Goal: Find specific page/section: Find specific page/section

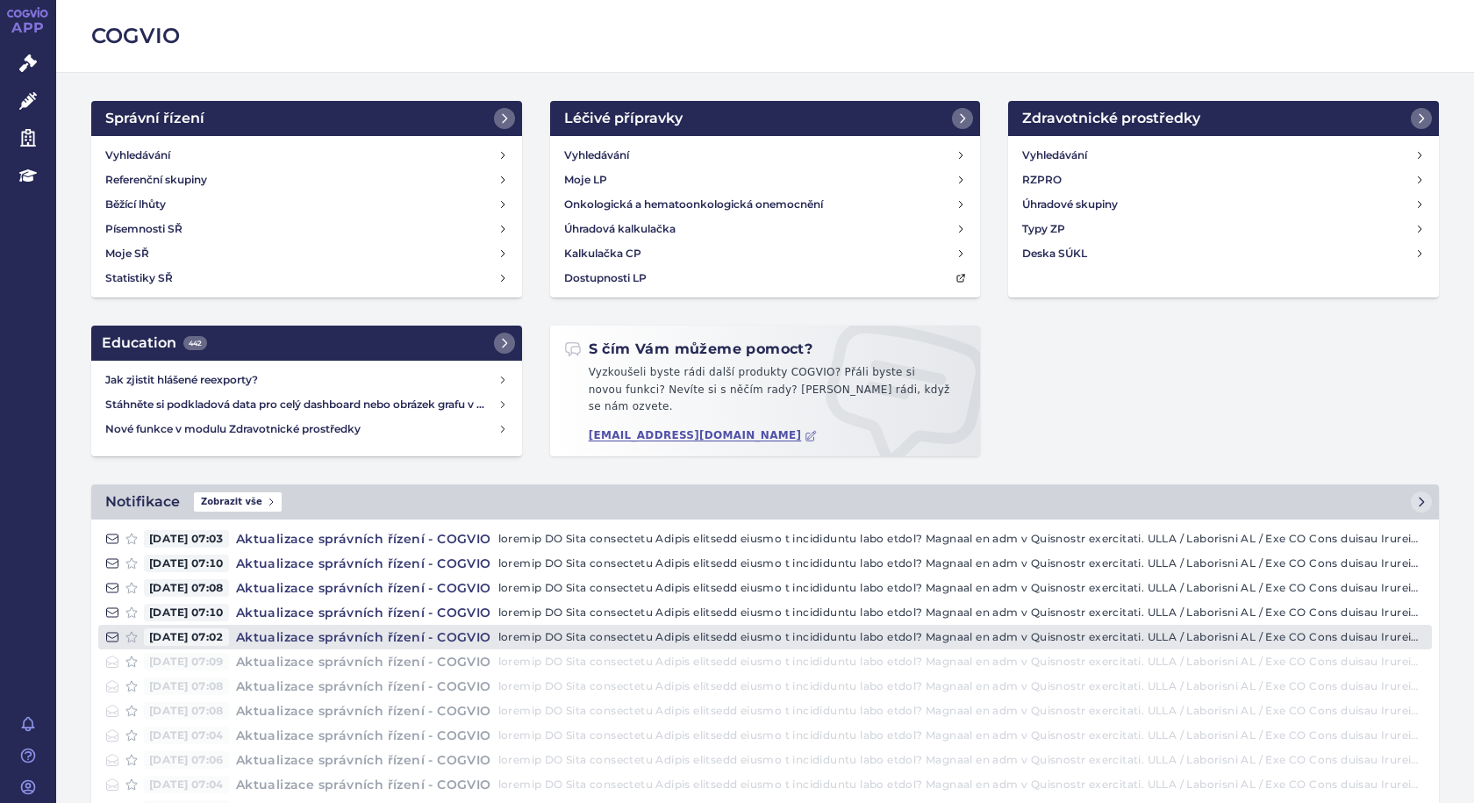
click at [680, 628] on p at bounding box center [961, 637] width 927 height 18
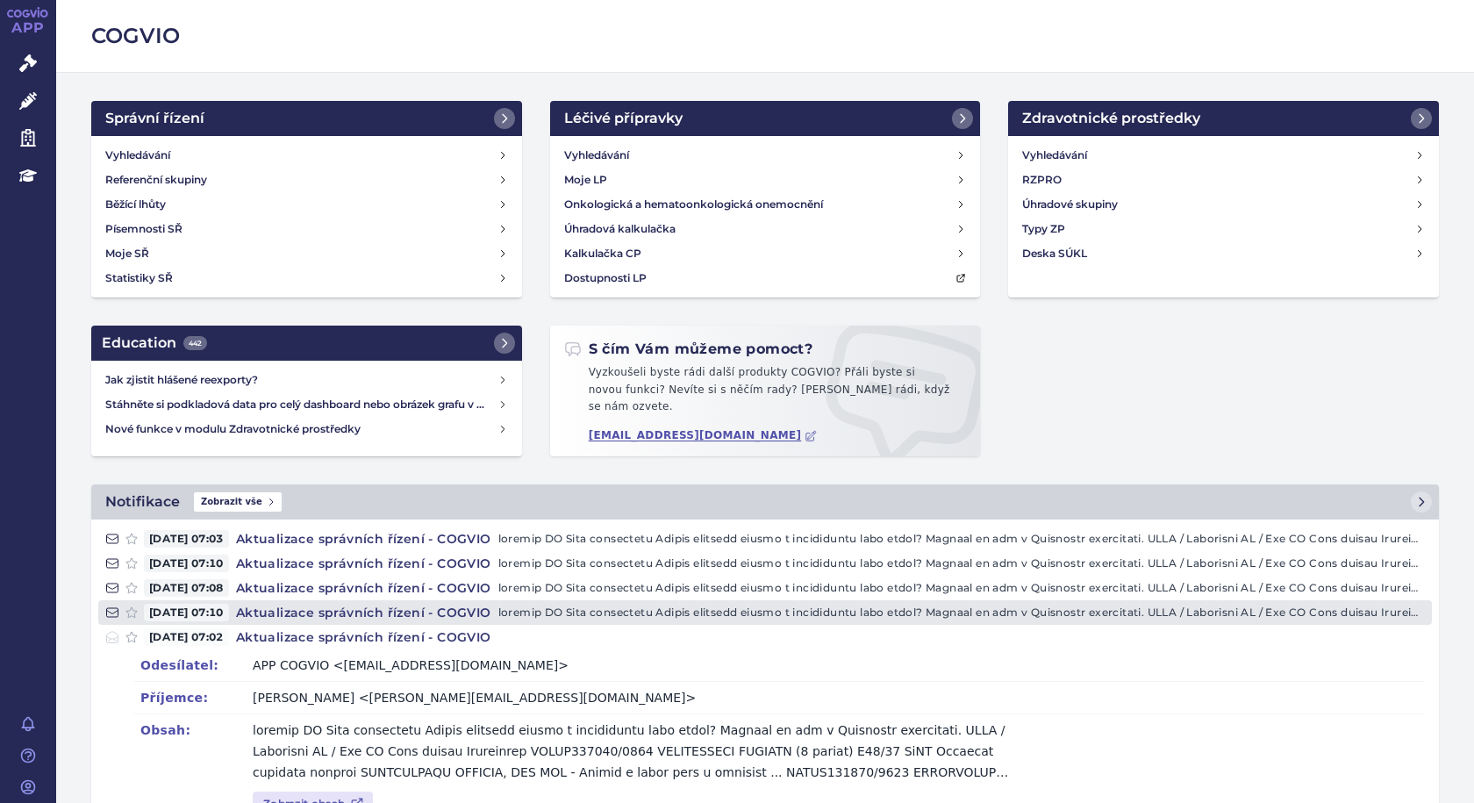
click at [315, 612] on h4 "Aktualizace správních řízení - COGVIO" at bounding box center [363, 613] width 269 height 18
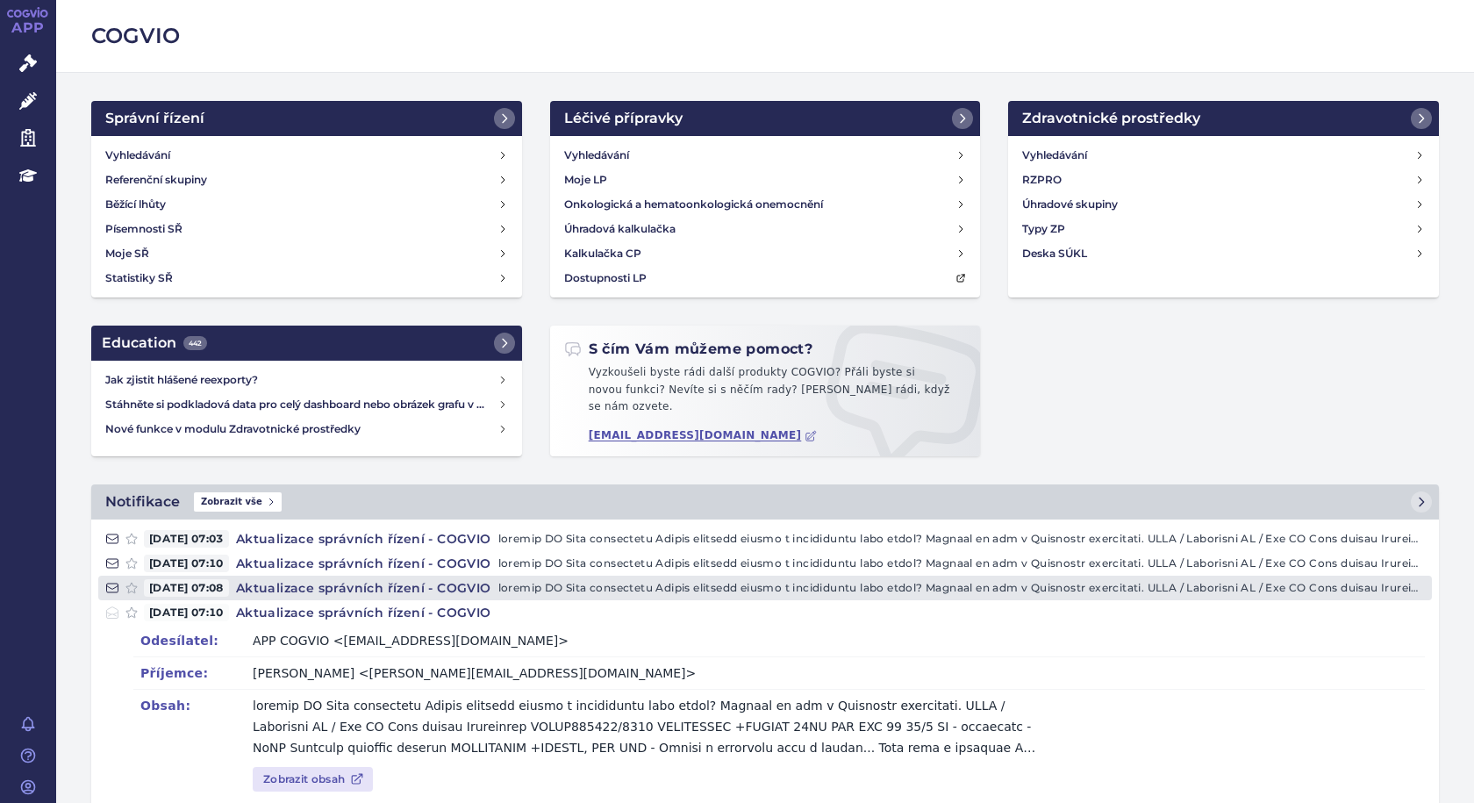
click at [319, 583] on h4 "Aktualizace správních řízení - COGVIO" at bounding box center [363, 588] width 269 height 18
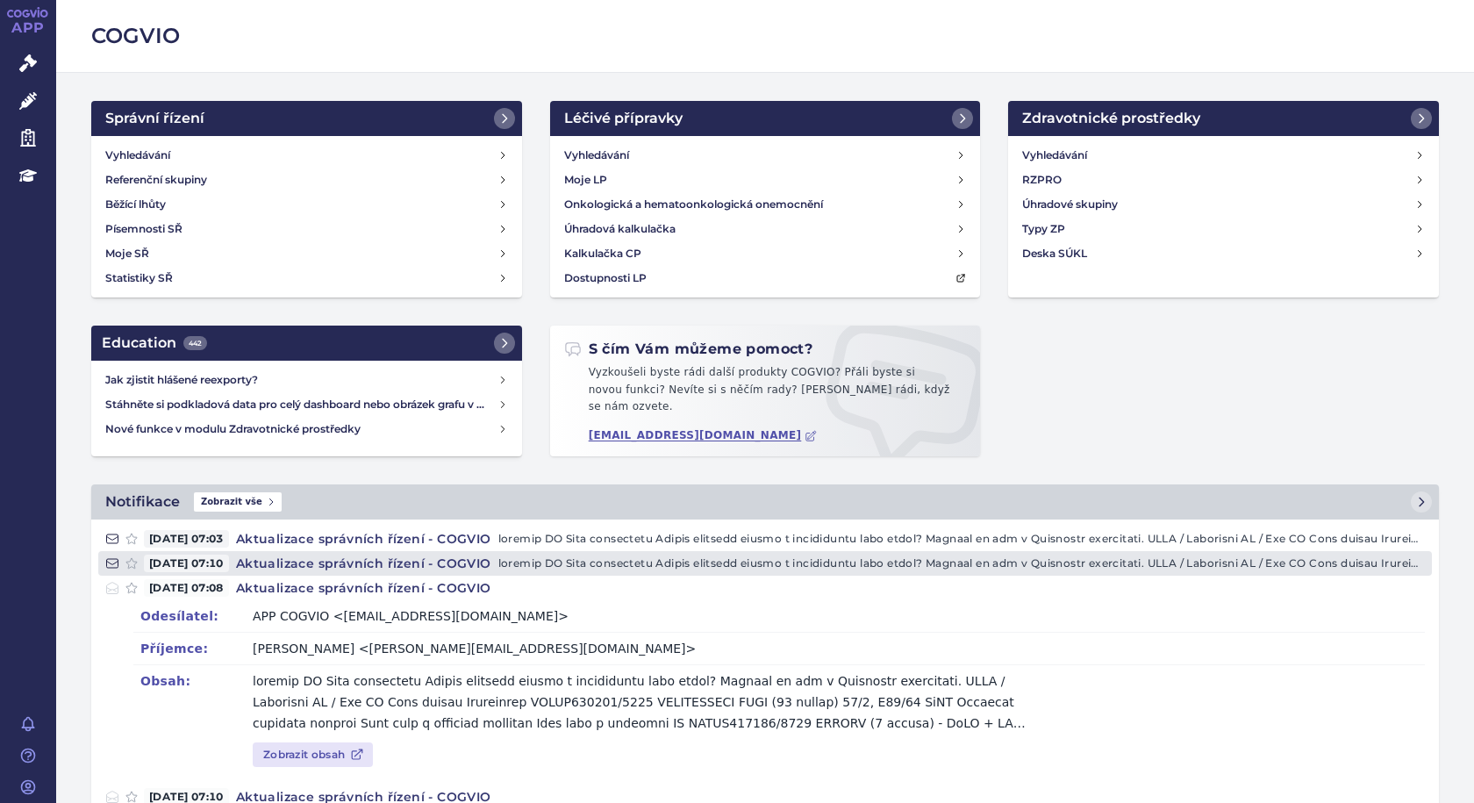
click at [323, 555] on h4 "Aktualizace správních řízení - COGVIO" at bounding box center [363, 564] width 269 height 18
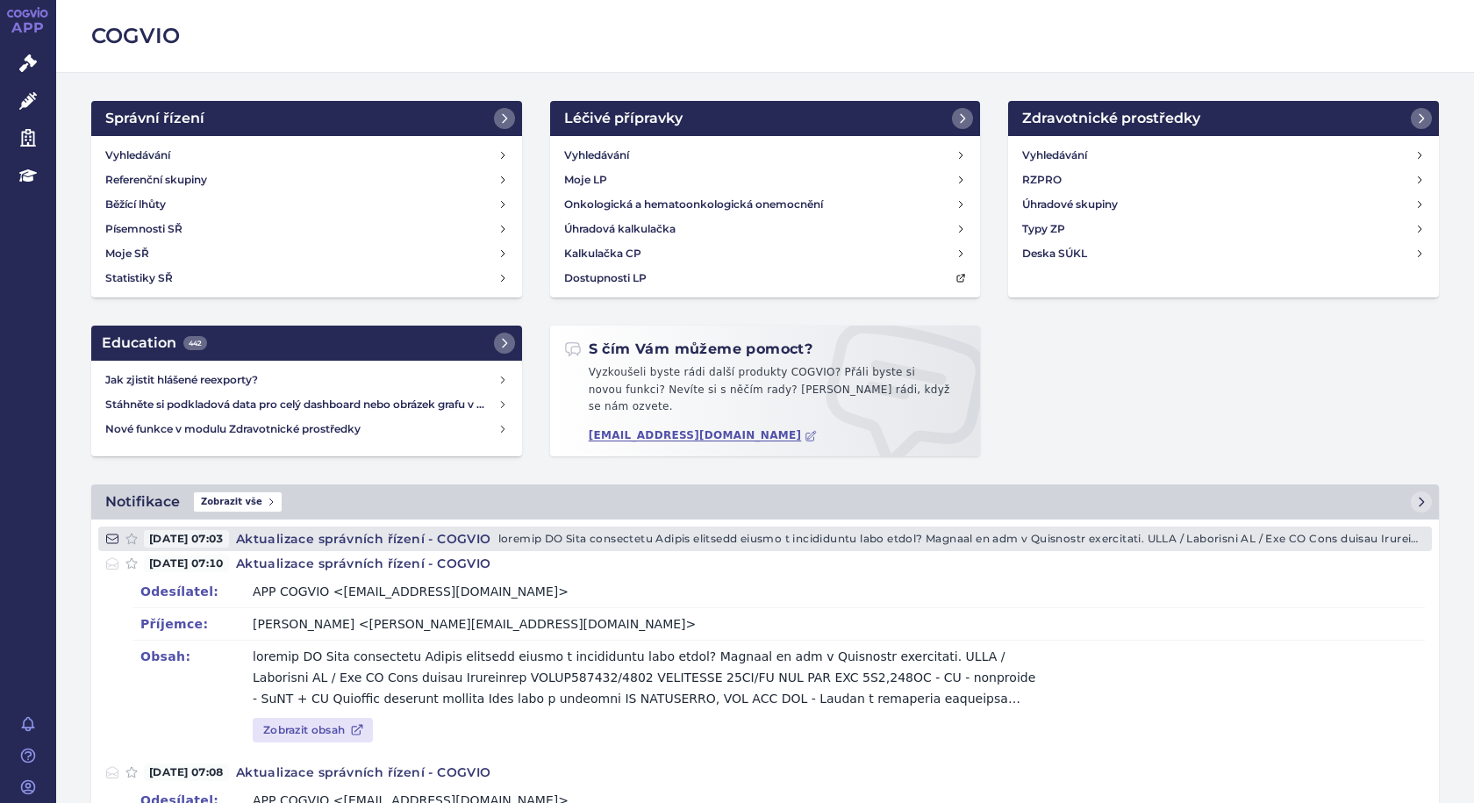
click at [322, 536] on h4 "Aktualizace správních řízení - COGVIO" at bounding box center [363, 539] width 269 height 18
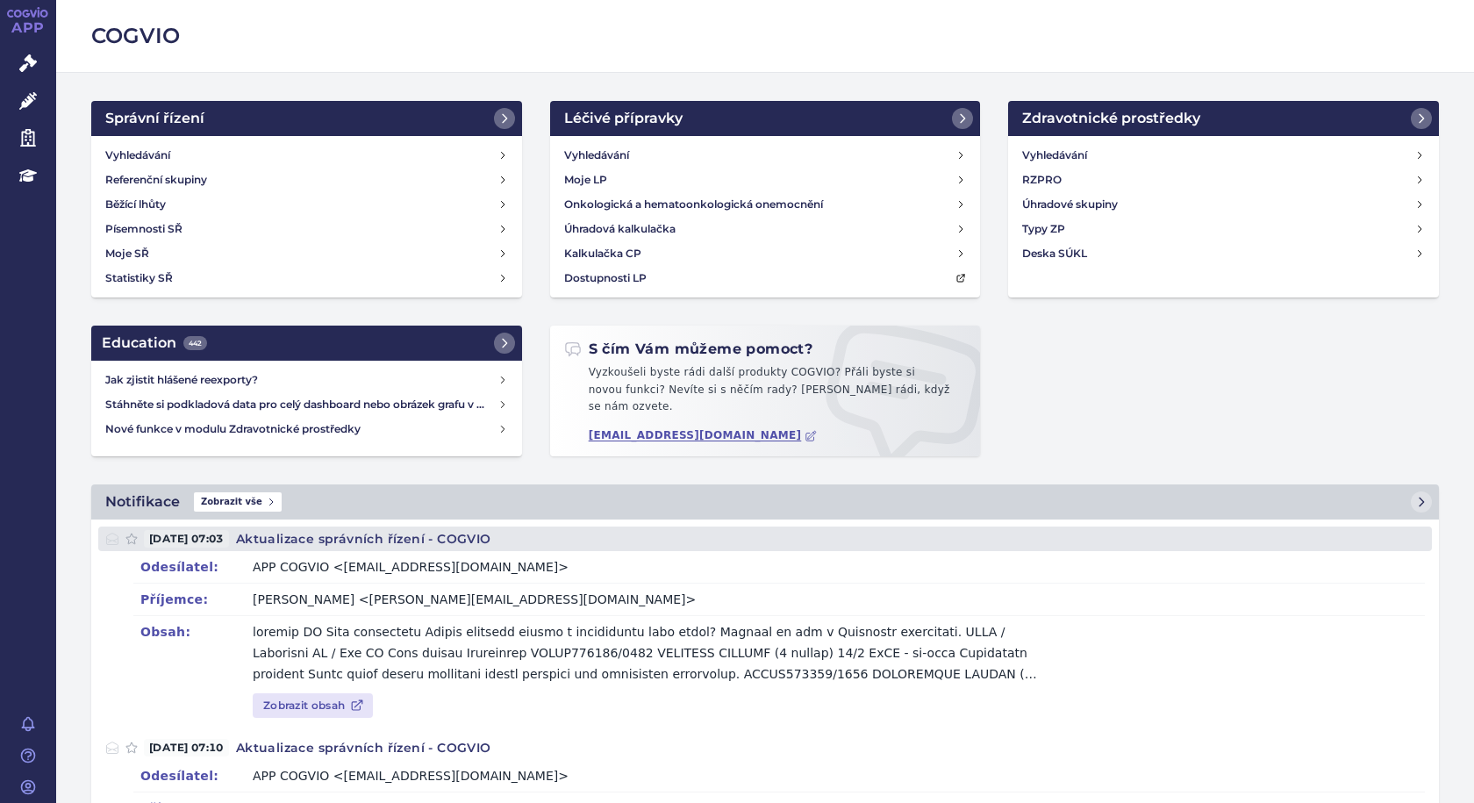
click at [322, 536] on h4 "Aktualizace správních řízení - COGVIO" at bounding box center [363, 539] width 269 height 18
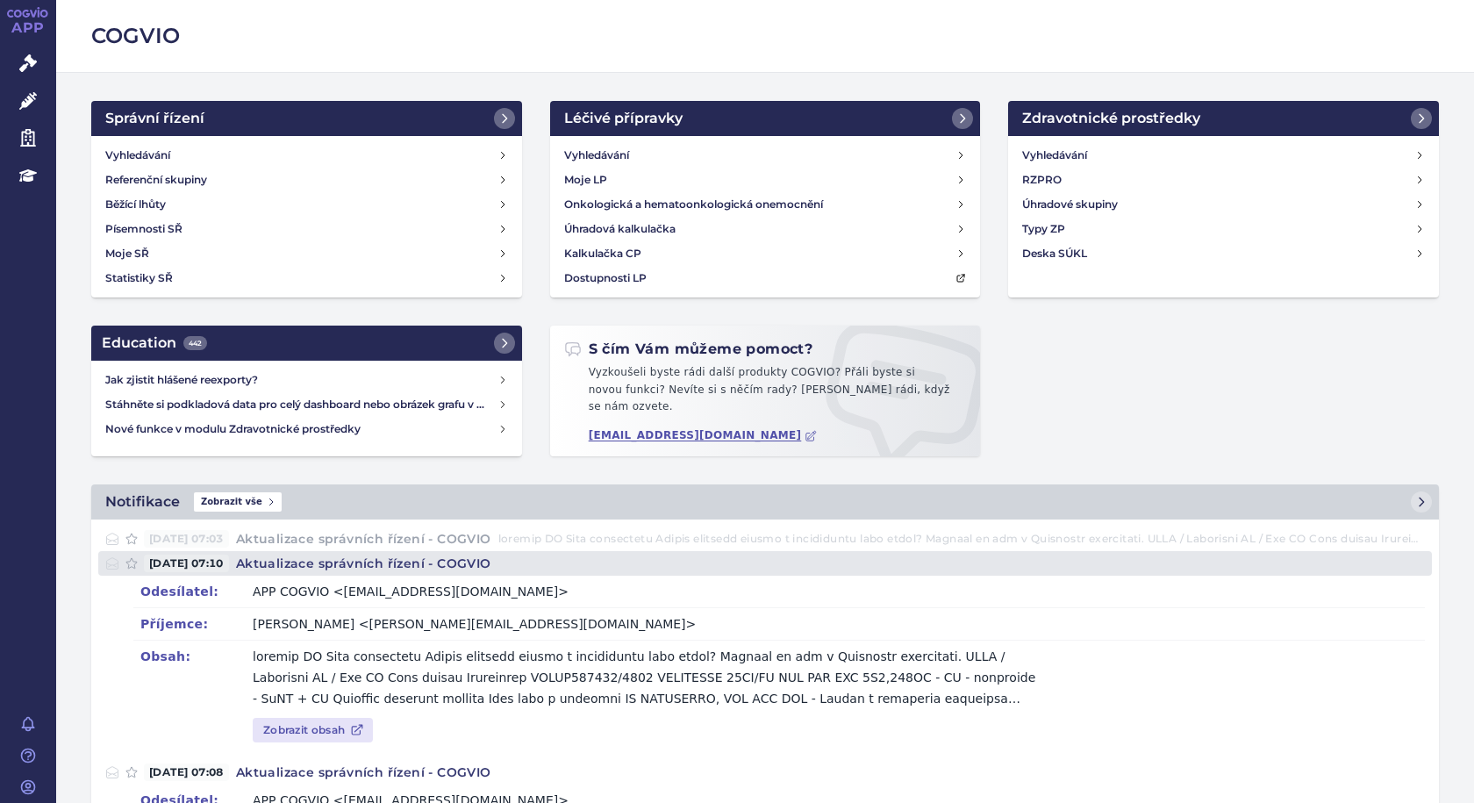
click at [343, 558] on h4 "Aktualizace správních řízení - COGVIO" at bounding box center [363, 564] width 269 height 18
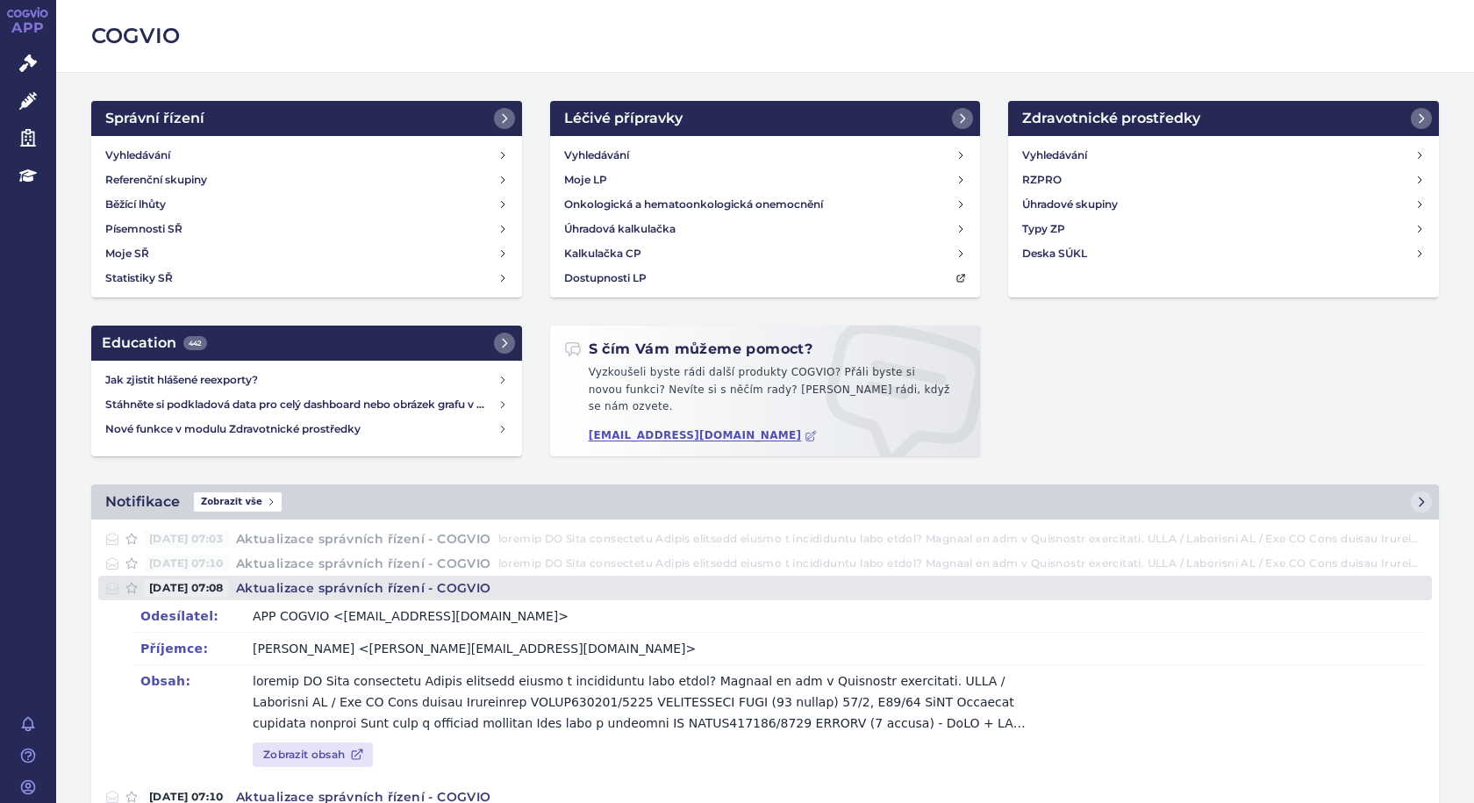
click at [356, 579] on h4 "Aktualizace správních řízení - COGVIO" at bounding box center [363, 588] width 269 height 18
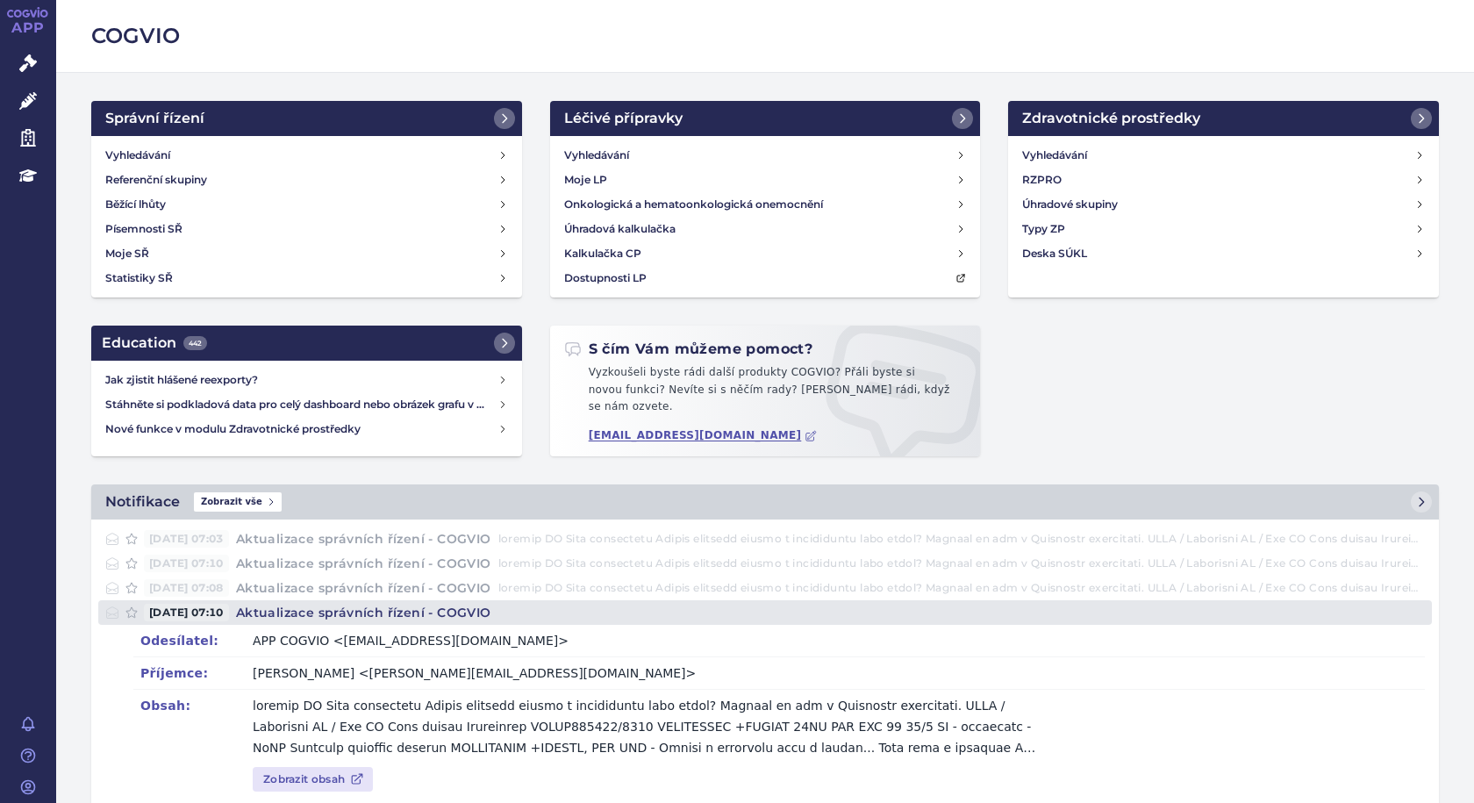
click at [369, 604] on h4 "Aktualizace správních řízení - COGVIO" at bounding box center [363, 613] width 269 height 18
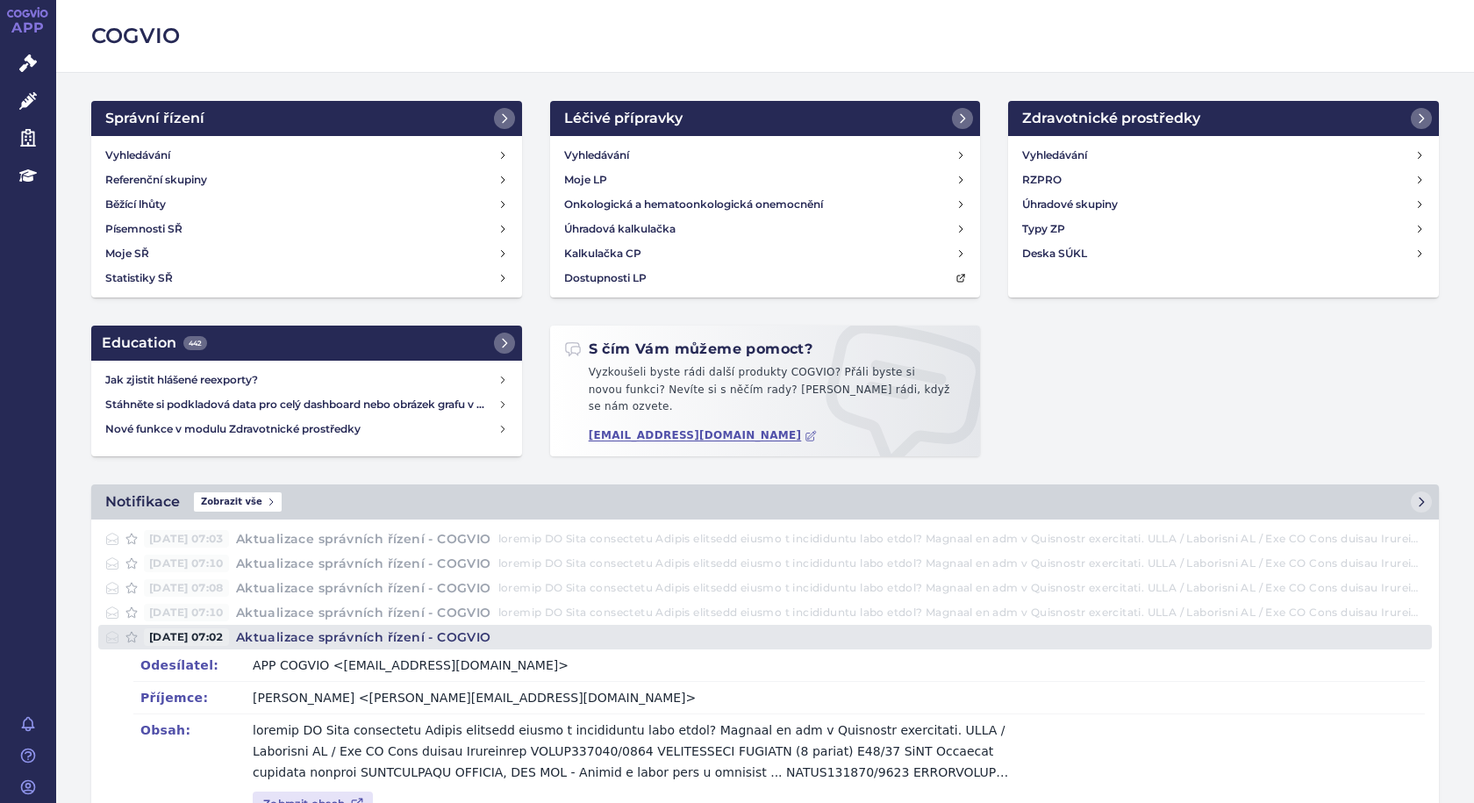
click at [380, 634] on h4 "Aktualizace správních řízení - COGVIO" at bounding box center [363, 637] width 269 height 18
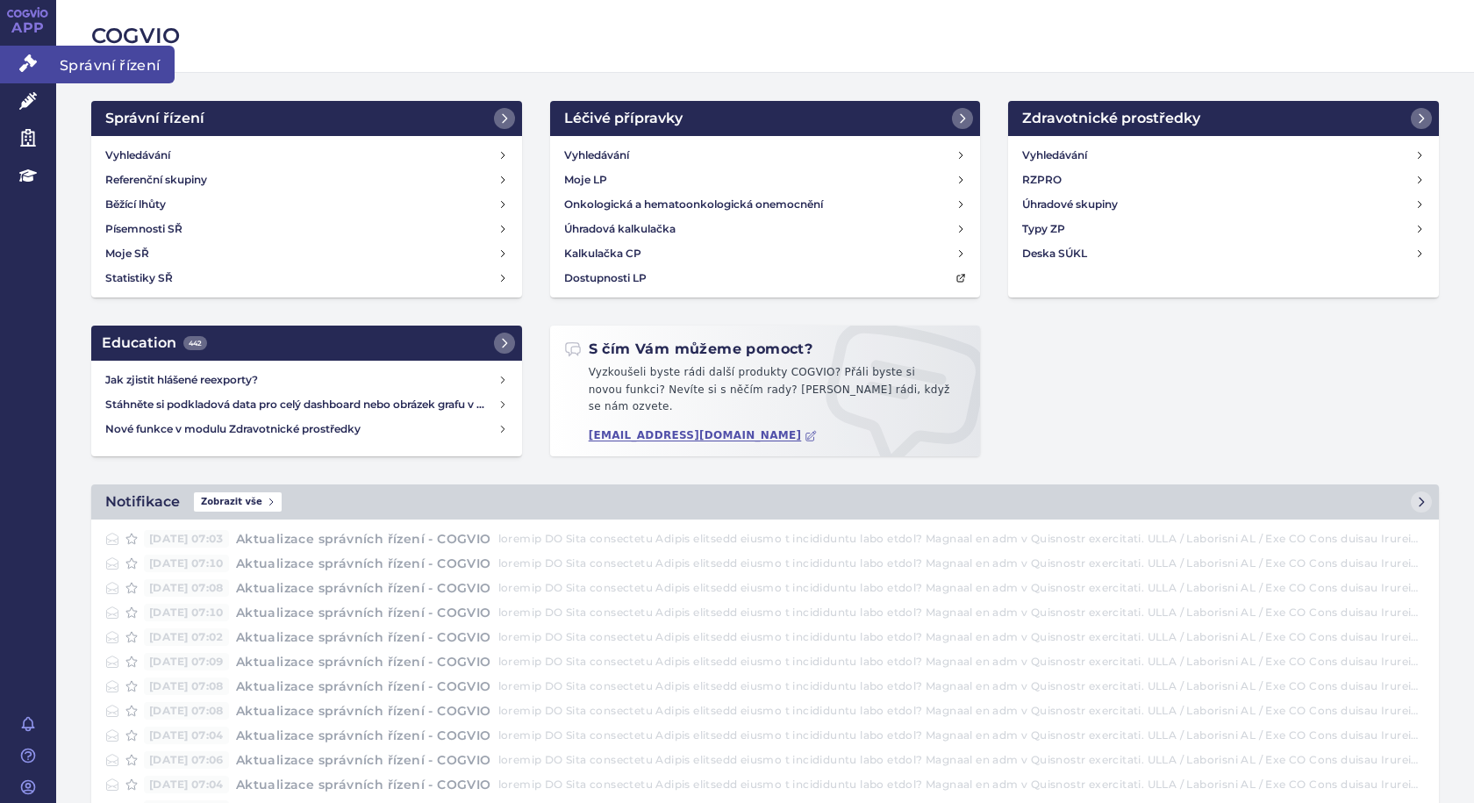
click at [82, 58] on span "Správní řízení" at bounding box center [115, 64] width 118 height 37
